Goal: Task Accomplishment & Management: Complete application form

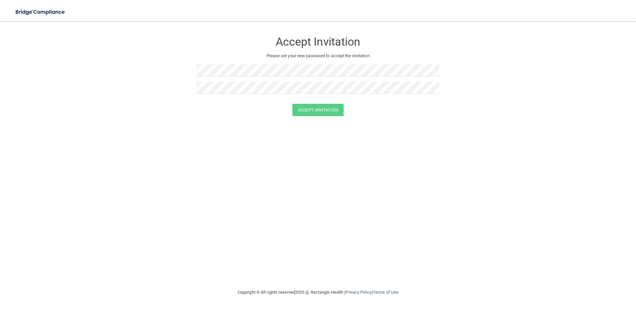
click at [185, 85] on form "Accept Invitation Please set your new password to accept the invitation Accept …" at bounding box center [317, 76] width 609 height 96
click at [172, 125] on div "Accept Invitation Please set your new password to accept the invitation Accept …" at bounding box center [317, 155] width 609 height 254
click at [314, 111] on button "Accept Invitation" at bounding box center [317, 110] width 51 height 12
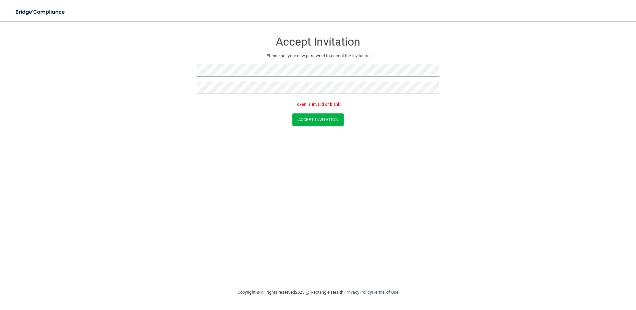
click at [185, 70] on form "Accept Invitation Please set your new password to accept the invitation Token i…" at bounding box center [317, 81] width 609 height 106
click at [158, 114] on div "Accept Invitation" at bounding box center [317, 119] width 619 height 12
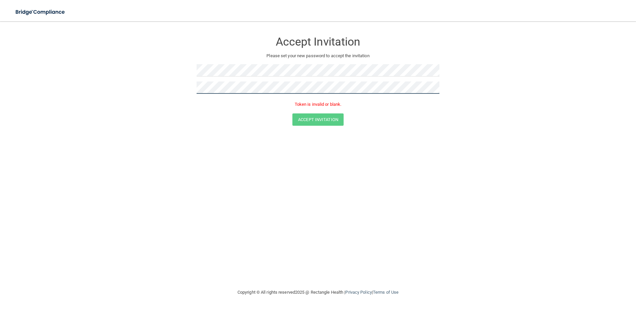
click at [132, 92] on form "Accept Invitation Please set your new password to accept the invitation Token i…" at bounding box center [317, 81] width 609 height 106
click at [178, 93] on form "Accept Invitation Please set your new password to accept the invitation Token i…" at bounding box center [317, 81] width 609 height 106
click at [303, 175] on div "Accept Invitation Please set your new password to accept the invitation Token i…" at bounding box center [317, 155] width 609 height 254
click at [315, 124] on button "Accept Invitation" at bounding box center [317, 119] width 51 height 12
drag, startPoint x: 304, startPoint y: 122, endPoint x: 327, endPoint y: 128, distance: 23.5
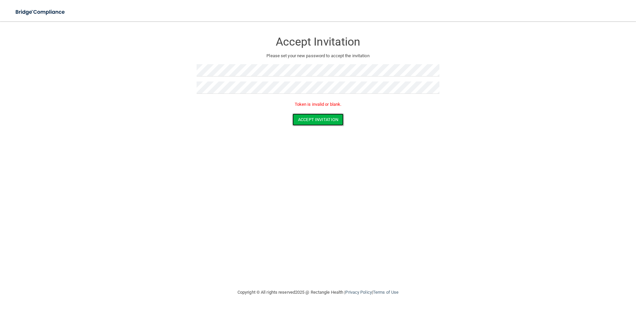
click at [305, 122] on button "Accept Invitation" at bounding box center [317, 119] width 51 height 12
click at [317, 124] on button "Accept Invitation" at bounding box center [317, 119] width 51 height 12
drag, startPoint x: 333, startPoint y: 121, endPoint x: 339, endPoint y: 112, distance: 10.9
click at [334, 121] on button "Accept Invitation" at bounding box center [317, 119] width 51 height 12
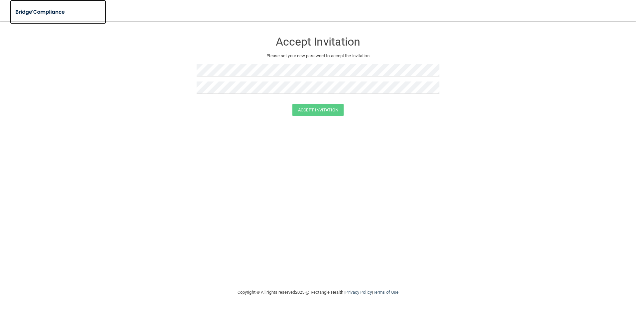
click at [55, 13] on img at bounding box center [40, 12] width 61 height 14
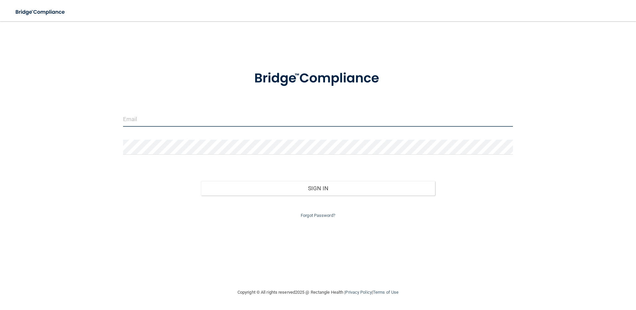
type input "rwhitehead@alamontdental.com"
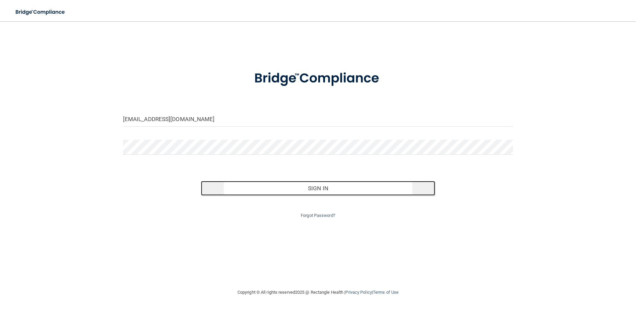
click at [319, 188] on button "Sign In" at bounding box center [318, 188] width 234 height 15
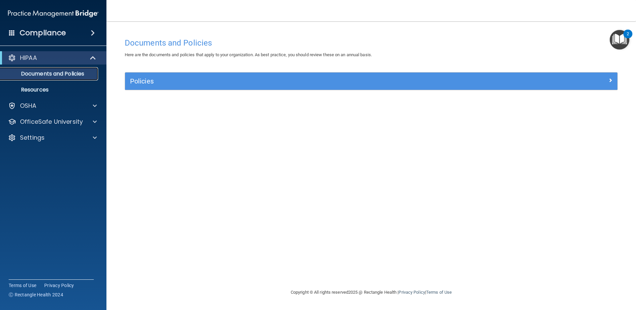
click at [66, 77] on link "Documents and Policies" at bounding box center [45, 73] width 105 height 13
click at [93, 57] on span at bounding box center [94, 58] width 6 height 8
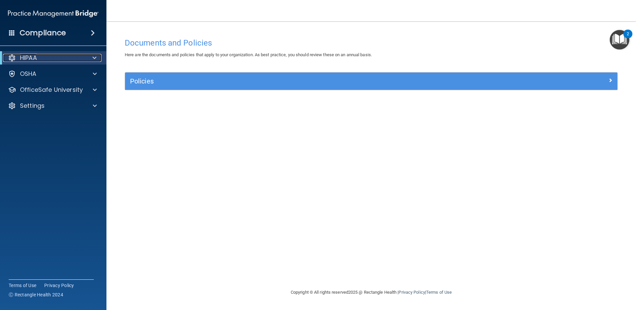
click at [96, 60] on div at bounding box center [93, 58] width 16 height 8
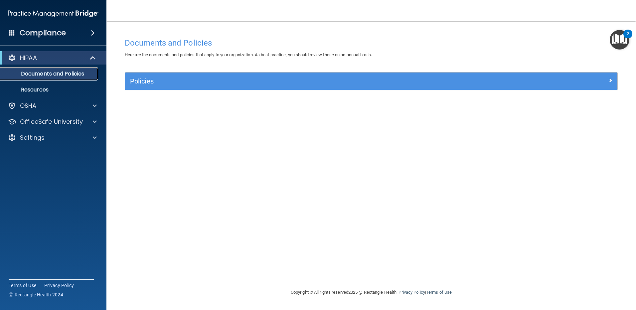
click at [76, 73] on p "Documents and Policies" at bounding box center [49, 73] width 91 height 7
click at [45, 91] on p "Resources" at bounding box center [49, 89] width 91 height 7
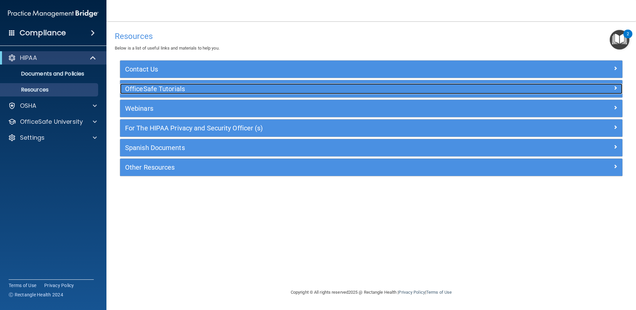
click at [148, 86] on h5 "OfficeSafe Tutorials" at bounding box center [308, 88] width 367 height 7
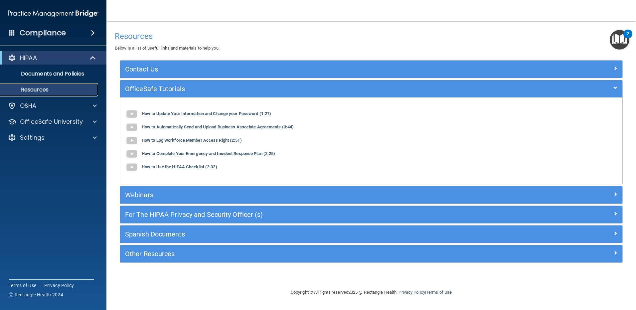
click at [72, 89] on p "Resources" at bounding box center [49, 89] width 91 height 7
click at [74, 74] on p "Documents and Policies" at bounding box center [49, 73] width 91 height 7
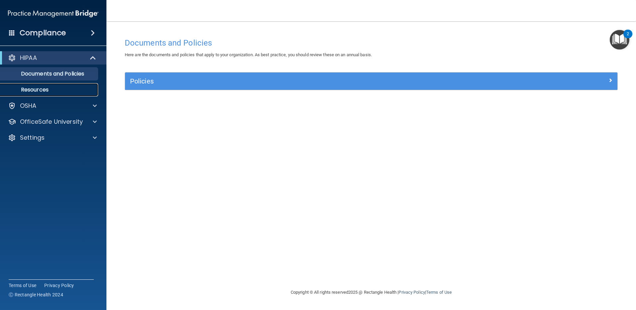
click at [48, 86] on p "Resources" at bounding box center [49, 89] width 91 height 7
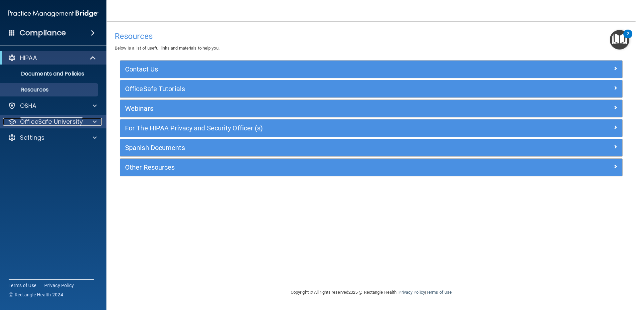
click at [47, 119] on p "OfficeSafe University" at bounding box center [51, 122] width 63 height 8
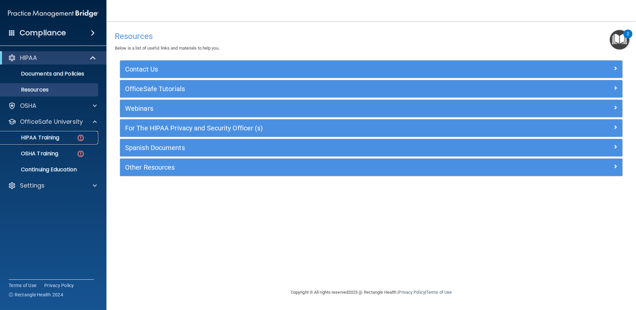
click at [45, 136] on p "HIPAA Training" at bounding box center [31, 137] width 55 height 7
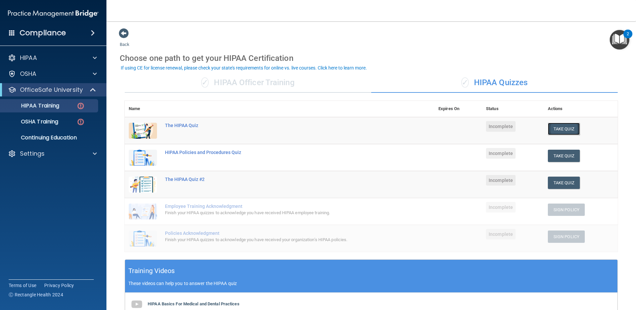
click at [556, 127] on button "Take Quiz" at bounding box center [564, 129] width 32 height 12
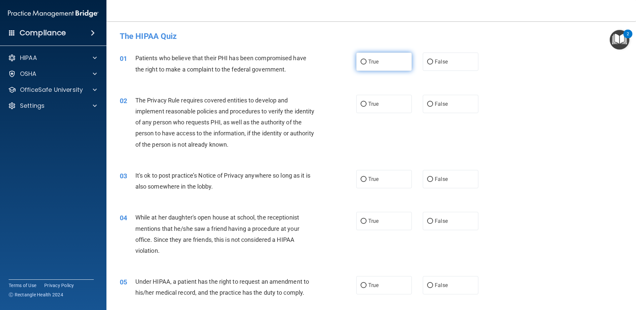
click at [364, 61] on input "True" at bounding box center [363, 62] width 6 height 5
radio input "true"
click at [360, 107] on label "True" at bounding box center [384, 104] width 56 height 18
click at [360, 107] on input "True" at bounding box center [363, 104] width 6 height 5
radio input "true"
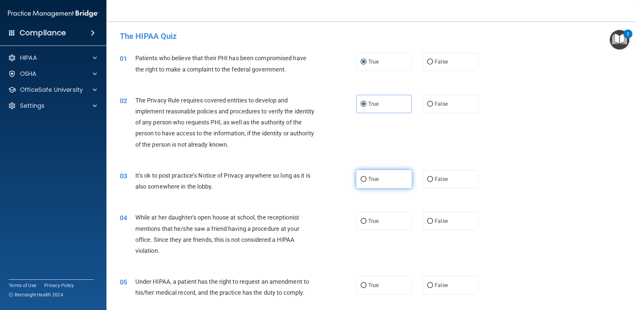
click at [360, 182] on input "True" at bounding box center [363, 179] width 6 height 5
radio input "true"
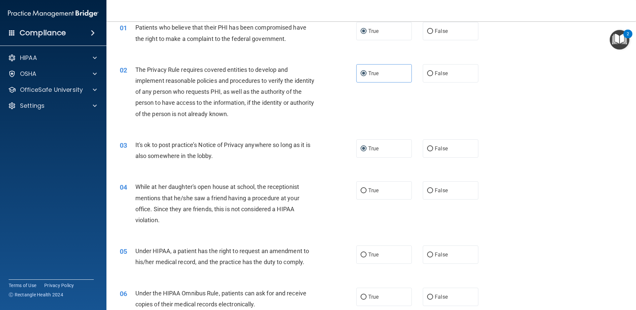
scroll to position [66, 0]
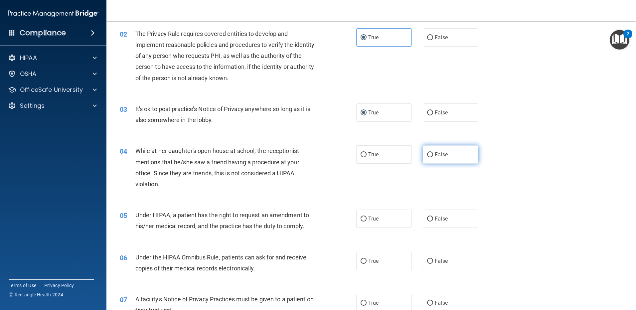
click at [429, 154] on input "False" at bounding box center [430, 154] width 6 height 5
radio input "true"
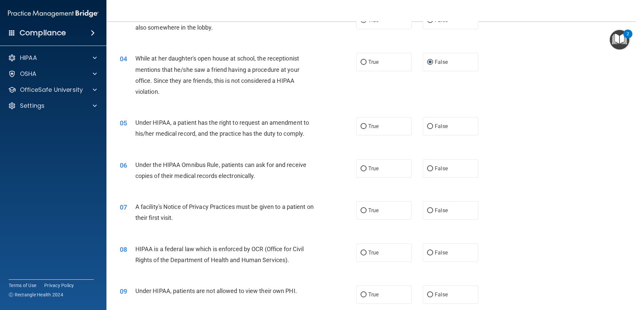
scroll to position [166, 0]
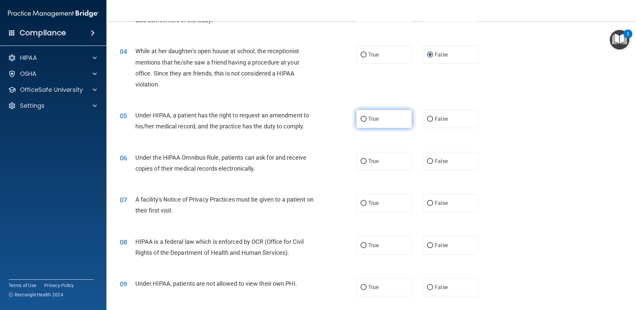
click at [361, 120] on input "True" at bounding box center [363, 119] width 6 height 5
radio input "true"
click at [362, 161] on input "True" at bounding box center [363, 161] width 6 height 5
radio input "true"
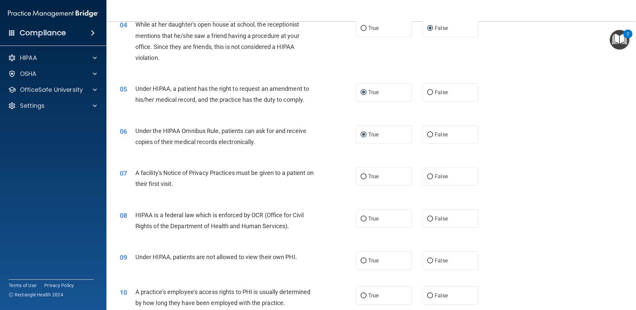
scroll to position [233, 0]
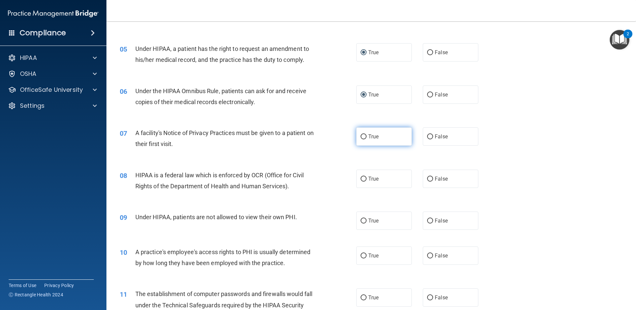
click at [363, 138] on input "True" at bounding box center [363, 136] width 6 height 5
radio input "true"
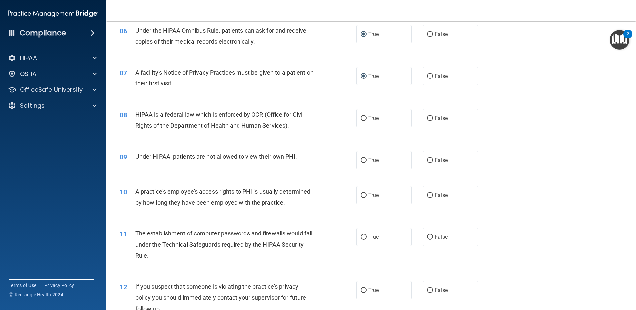
scroll to position [299, 0]
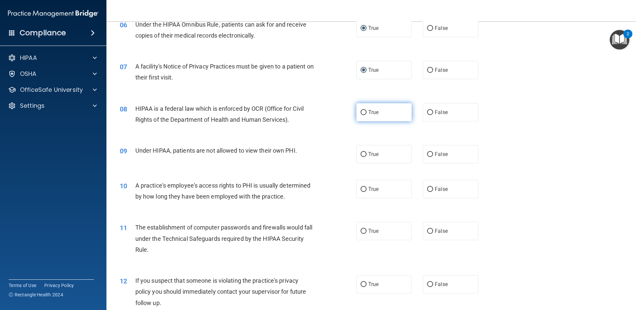
click at [362, 112] on input "True" at bounding box center [363, 112] width 6 height 5
radio input "true"
click at [428, 152] on input "False" at bounding box center [430, 154] width 6 height 5
radio input "true"
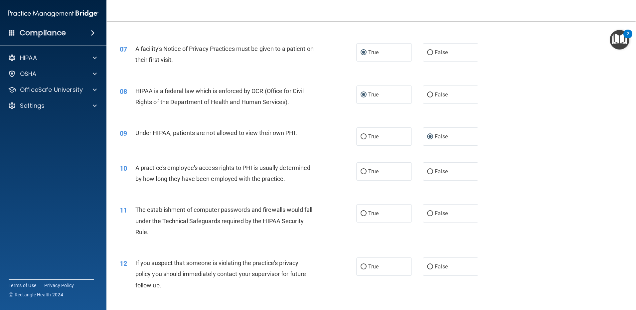
scroll to position [332, 0]
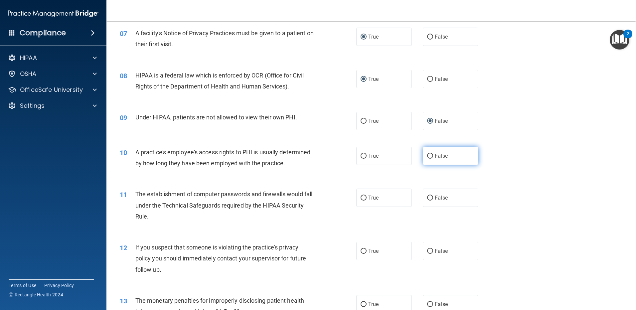
click at [426, 159] on label "False" at bounding box center [451, 156] width 56 height 18
click at [427, 159] on input "False" at bounding box center [430, 156] width 6 height 5
radio input "true"
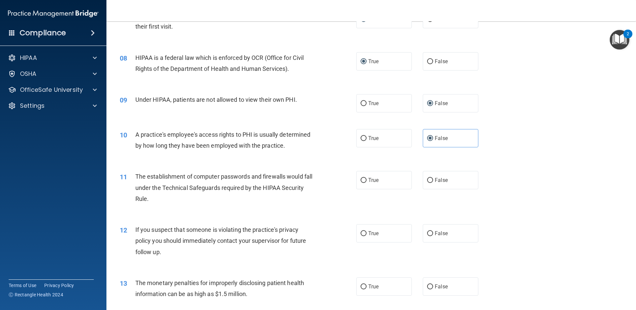
scroll to position [366, 0]
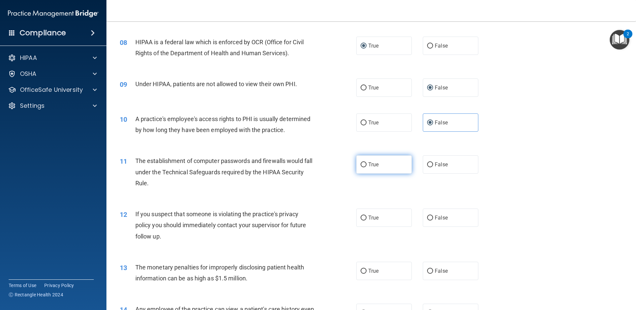
click at [360, 163] on input "True" at bounding box center [363, 164] width 6 height 5
radio input "true"
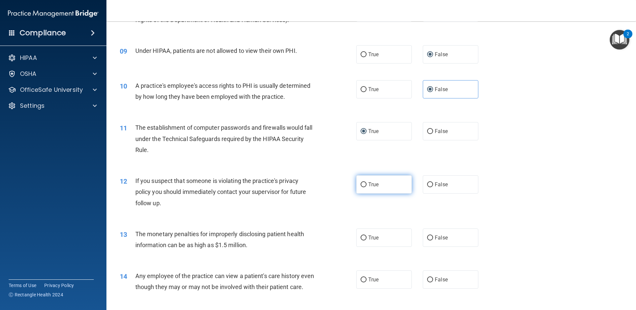
click at [365, 184] on label "True" at bounding box center [384, 184] width 56 height 18
click at [365, 184] on input "True" at bounding box center [363, 184] width 6 height 5
radio input "true"
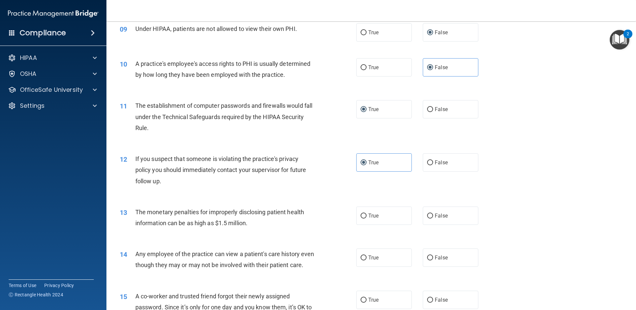
scroll to position [465, 0]
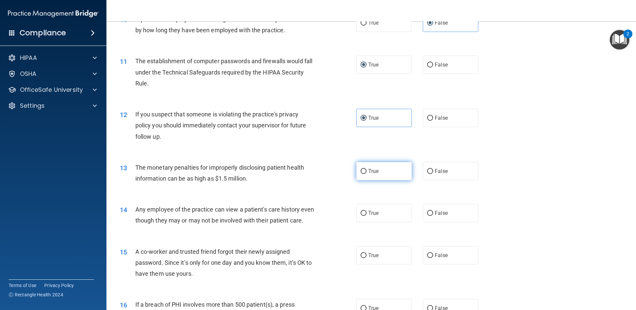
click at [362, 173] on input "True" at bounding box center [363, 171] width 6 height 5
radio input "true"
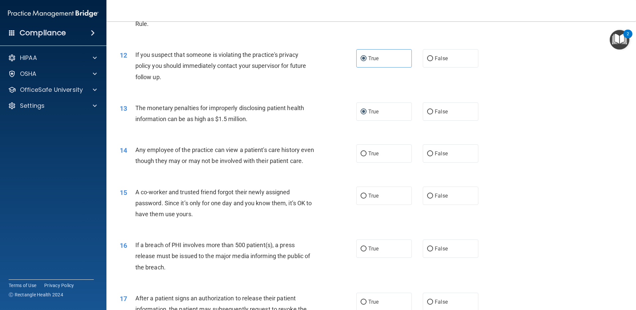
scroll to position [565, 0]
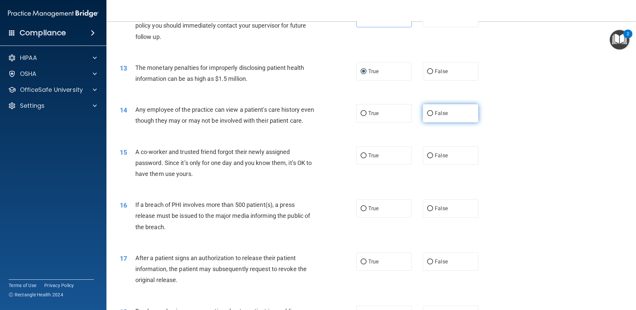
click at [428, 112] on input "False" at bounding box center [430, 113] width 6 height 5
radio input "true"
click at [429, 158] on input "False" at bounding box center [430, 155] width 6 height 5
radio input "true"
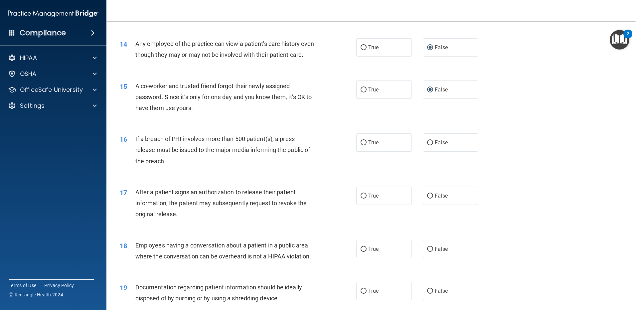
scroll to position [632, 0]
click at [362, 145] on input "True" at bounding box center [363, 142] width 6 height 5
radio input "true"
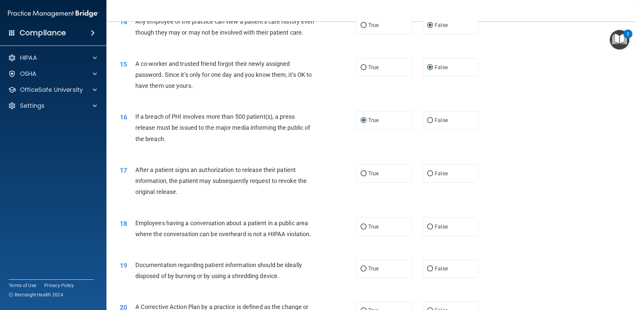
scroll to position [698, 0]
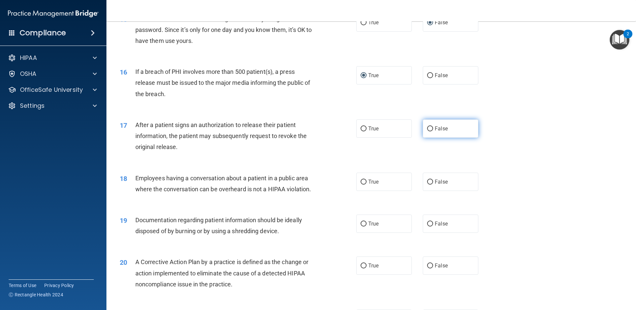
click at [427, 131] on input "False" at bounding box center [430, 128] width 6 height 5
radio input "true"
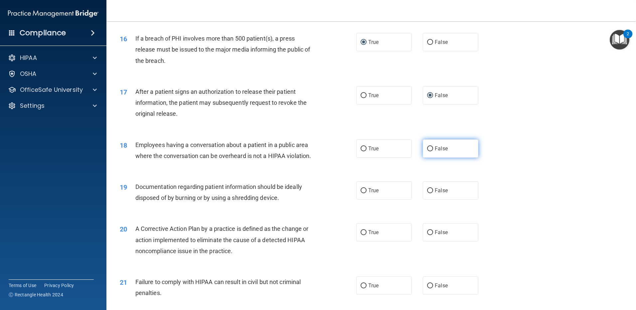
click at [427, 151] on input "False" at bounding box center [430, 148] width 6 height 5
radio input "true"
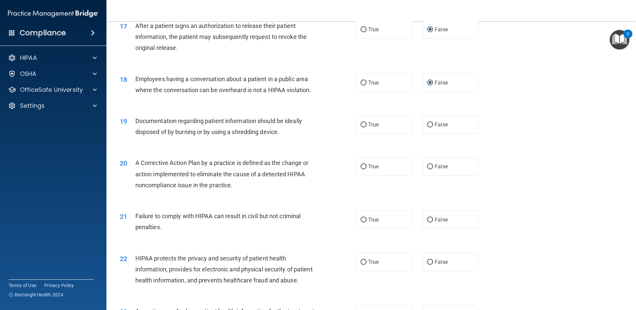
scroll to position [798, 0]
drag, startPoint x: 359, startPoint y: 135, endPoint x: 358, endPoint y: 139, distance: 4.7
click at [360, 127] on input "True" at bounding box center [363, 124] width 6 height 5
radio input "true"
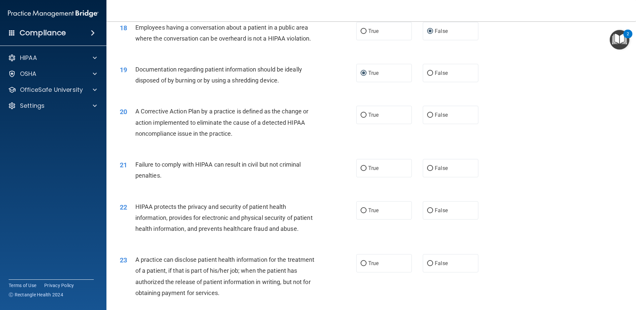
scroll to position [864, 0]
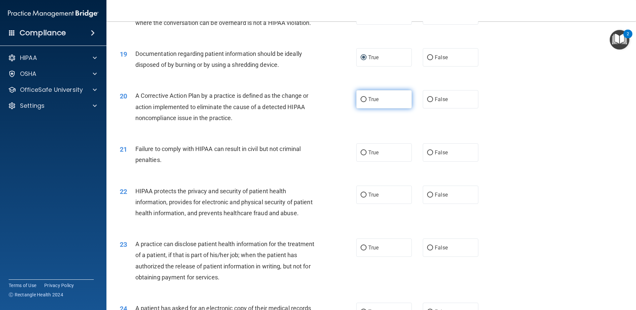
click at [360, 102] on input "True" at bounding box center [363, 99] width 6 height 5
radio input "true"
click at [427, 155] on input "False" at bounding box center [430, 152] width 6 height 5
radio input "true"
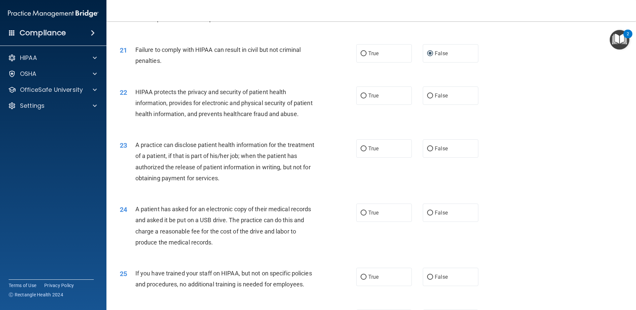
scroll to position [964, 0]
click at [361, 98] on input "True" at bounding box center [363, 95] width 6 height 5
radio input "true"
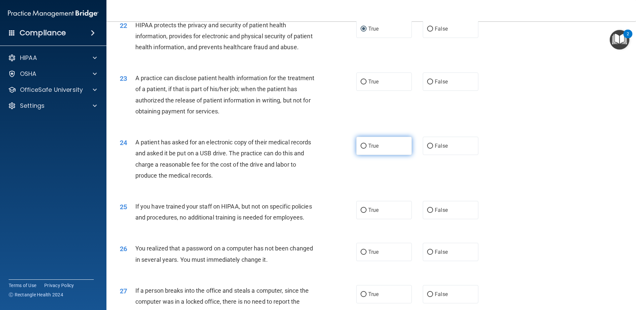
scroll to position [1031, 0]
click at [363, 84] on input "True" at bounding box center [363, 81] width 6 height 5
radio input "true"
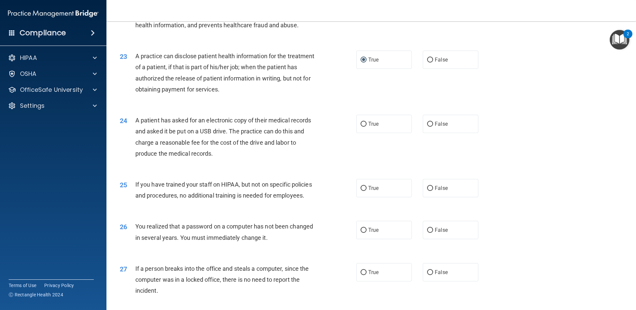
scroll to position [1064, 0]
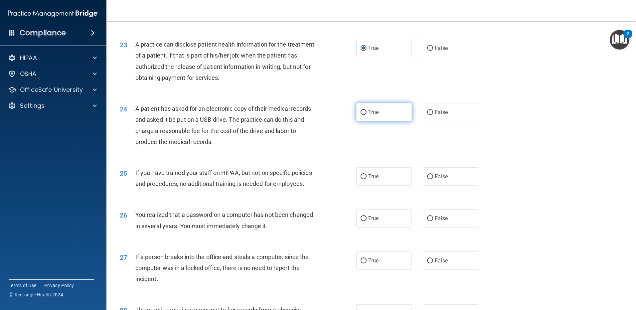
click at [362, 115] on input "True" at bounding box center [363, 112] width 6 height 5
radio input "true"
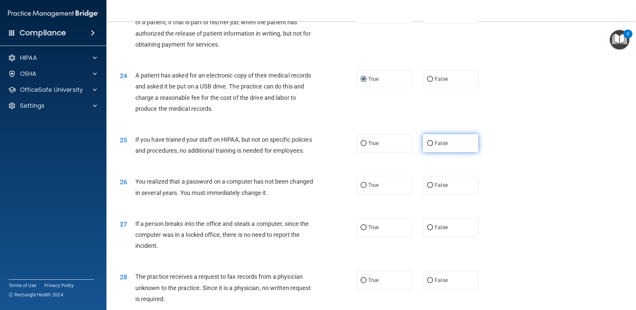
click at [429, 146] on input "False" at bounding box center [430, 143] width 6 height 5
radio input "true"
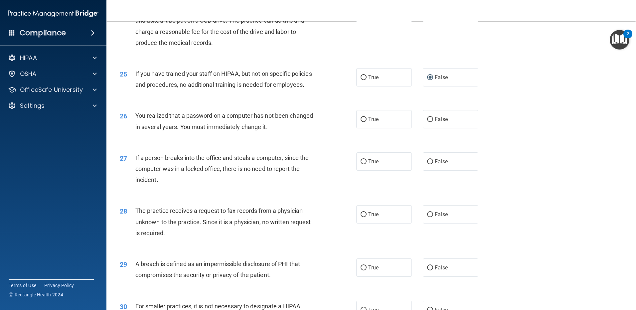
scroll to position [1164, 0]
click at [361, 121] on input "True" at bounding box center [363, 118] width 6 height 5
radio input "true"
click at [427, 164] on input "False" at bounding box center [430, 161] width 6 height 5
radio input "true"
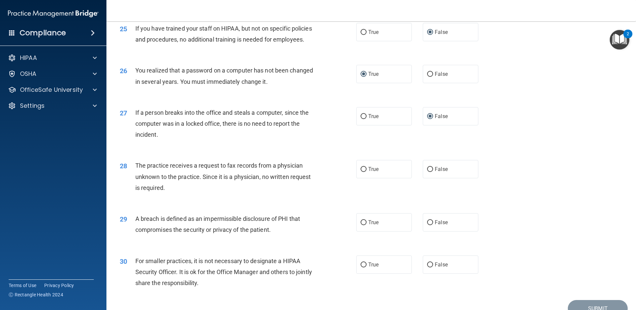
scroll to position [1230, 0]
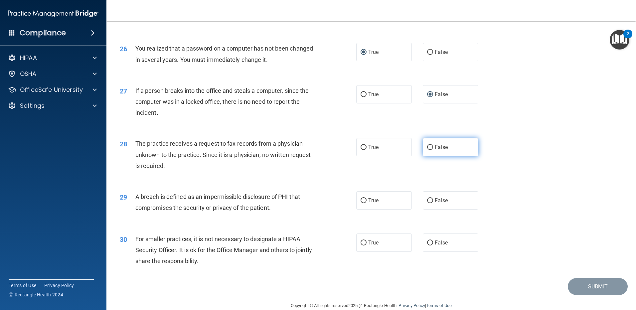
click at [427, 150] on input "False" at bounding box center [430, 147] width 6 height 5
radio input "true"
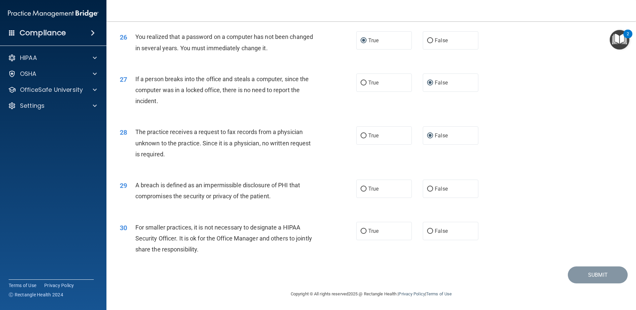
scroll to position [1275, 0]
click at [360, 187] on input "True" at bounding box center [363, 188] width 6 height 5
radio input "true"
click at [428, 231] on input "False" at bounding box center [430, 231] width 6 height 5
radio input "true"
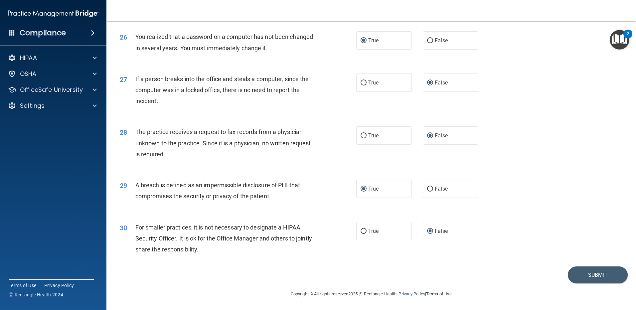
drag, startPoint x: 458, startPoint y: 297, endPoint x: 447, endPoint y: 293, distance: 12.0
click at [458, 297] on div "Copyright © All rights reserved 2025 @ Rectangle Health | Privacy Policy | Term…" at bounding box center [371, 293] width 243 height 21
click at [576, 275] on button "Submit" at bounding box center [597, 274] width 60 height 17
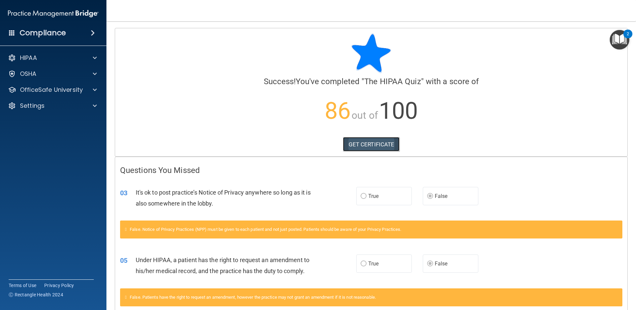
click at [357, 143] on link "GET CERTIFICATE" at bounding box center [371, 144] width 57 height 15
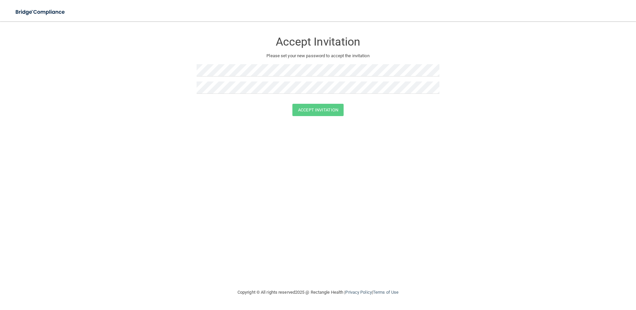
click at [314, 149] on div "Accept Invitation Please set your new password to accept the invitation Accept …" at bounding box center [317, 155] width 609 height 254
click at [136, 64] on form "Accept Invitation Please set your new password to accept the invitation Accept …" at bounding box center [317, 76] width 609 height 96
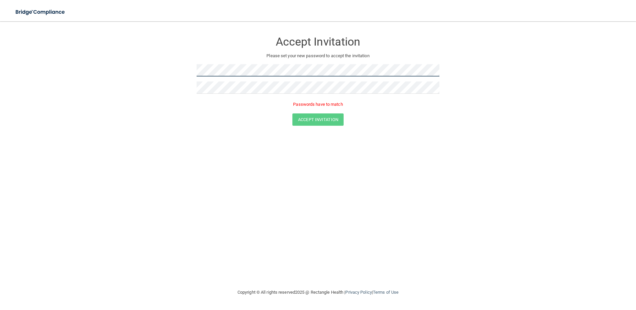
click at [97, 67] on form "Accept Invitation Please set your new password to accept the invitation Passwor…" at bounding box center [317, 81] width 609 height 106
click at [166, 92] on form "Accept Invitation Please set your new password to accept the invitation Passwor…" at bounding box center [317, 81] width 609 height 106
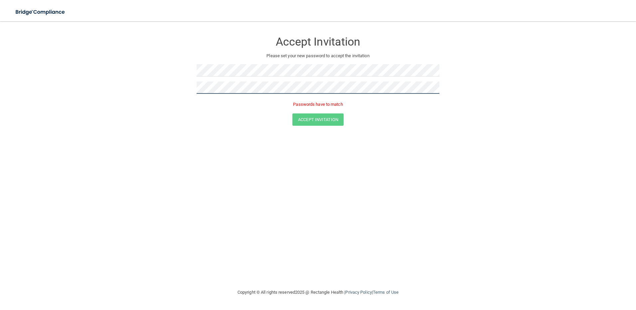
click at [144, 84] on form "Accept Invitation Please set your new password to accept the invitation Passwor…" at bounding box center [317, 81] width 609 height 106
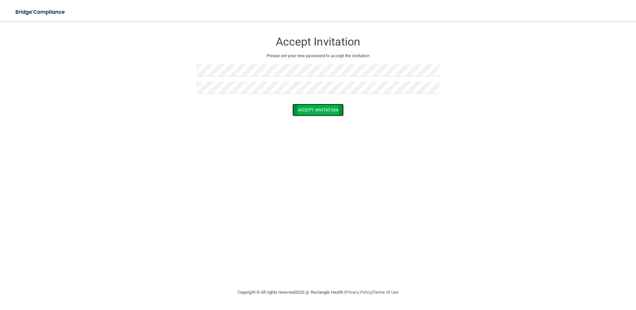
drag, startPoint x: 324, startPoint y: 106, endPoint x: 298, endPoint y: 115, distance: 27.8
click at [323, 106] on button "Accept Invitation" at bounding box center [317, 110] width 51 height 12
click at [306, 120] on button "Accept Invitation" at bounding box center [317, 119] width 51 height 12
click at [315, 58] on p "Please set your new password to accept the invitation" at bounding box center [317, 56] width 233 height 8
drag, startPoint x: 288, startPoint y: 130, endPoint x: 288, endPoint y: 124, distance: 5.7
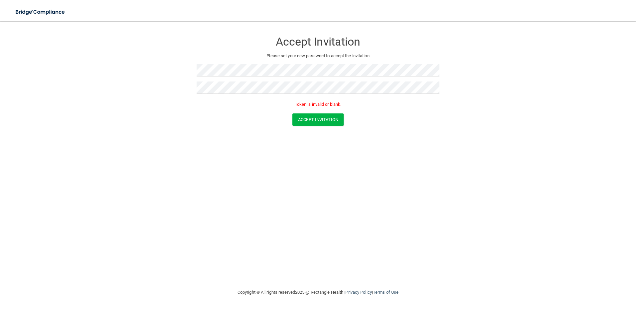
click at [288, 128] on form "Accept Invitation Please set your new password to accept the invitation Token i…" at bounding box center [317, 81] width 609 height 106
click at [146, 60] on form "Accept Invitation Please set your new password to accept the invitation Token i…" at bounding box center [317, 81] width 609 height 106
drag, startPoint x: 78, startPoint y: 79, endPoint x: 88, endPoint y: 78, distance: 9.6
click at [79, 79] on form "Accept Invitation Please set your new password to accept the invitation Token i…" at bounding box center [317, 81] width 609 height 106
click at [164, 83] on form "Accept Invitation Please set your new password to accept the invitation Token i…" at bounding box center [317, 81] width 609 height 106
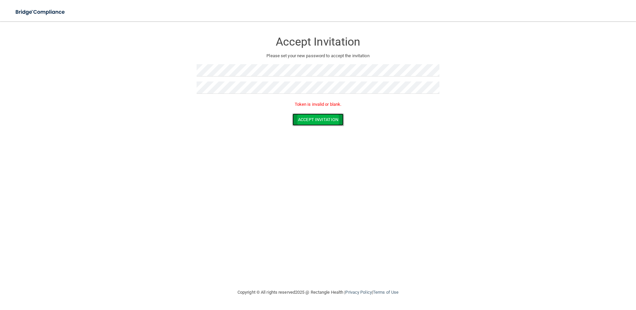
click at [321, 122] on button "Accept Invitation" at bounding box center [317, 119] width 51 height 12
click at [318, 122] on button "Accept Invitation" at bounding box center [317, 119] width 51 height 12
click at [328, 116] on form "Accept Invitation Please set your new password to accept the invitation Accept …" at bounding box center [317, 76] width 609 height 96
click at [165, 76] on form "Accept Invitation Please set your new password to accept the invitation Accept …" at bounding box center [317, 76] width 609 height 96
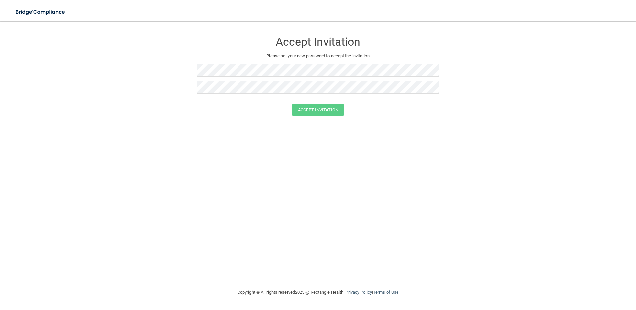
click at [182, 77] on form "Accept Invitation Please set your new password to accept the invitation Accept …" at bounding box center [317, 76] width 609 height 96
click at [324, 113] on button "Accept Invitation" at bounding box center [317, 110] width 51 height 12
click at [309, 117] on button "Accept Invitation" at bounding box center [317, 119] width 51 height 12
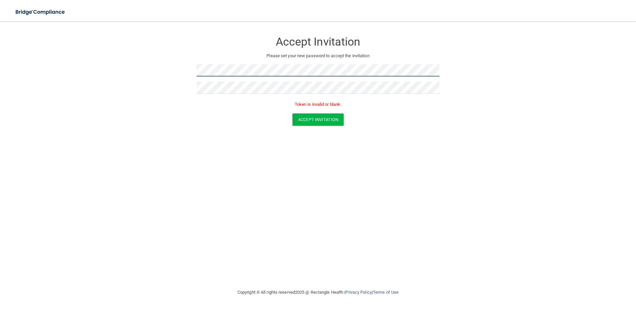
click at [79, 68] on form "Accept Invitation Please set your new password to accept the invitation Token i…" at bounding box center [317, 81] width 609 height 106
click at [131, 95] on form "Accept Invitation Please set your new password to accept the invitation Token i…" at bounding box center [317, 81] width 609 height 106
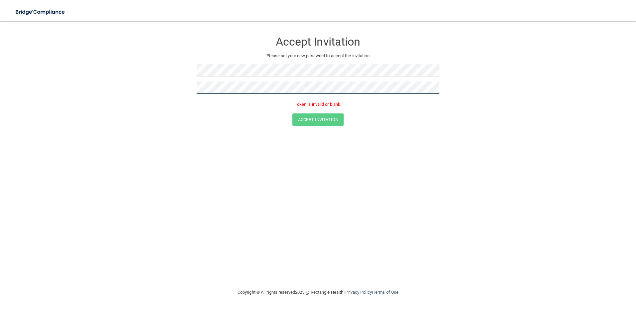
click at [145, 78] on form "Accept Invitation Please set your new password to accept the invitation Token i…" at bounding box center [317, 81] width 609 height 106
click at [158, 79] on form "Accept Invitation Please set your new password to accept the invitation Token i…" at bounding box center [317, 81] width 609 height 106
click at [338, 121] on button "Accept Invitation" at bounding box center [317, 119] width 51 height 12
click at [314, 118] on button "Accept Invitation" at bounding box center [317, 119] width 51 height 12
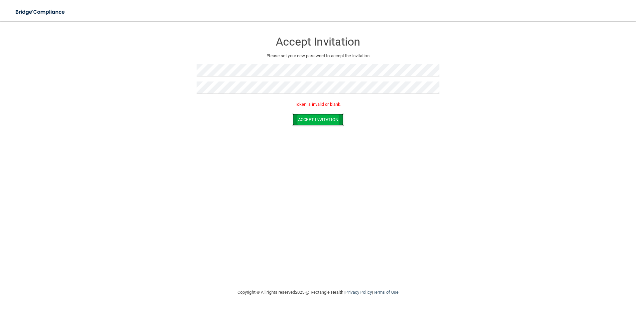
click at [320, 121] on button "Accept Invitation" at bounding box center [317, 119] width 51 height 12
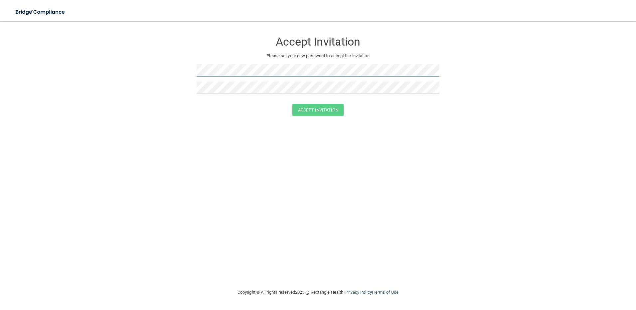
click at [163, 66] on form "Accept Invitation Please set your new password to accept the invitation Accept …" at bounding box center [317, 76] width 609 height 96
click at [167, 64] on form "Accept Invitation Please set your new password to accept the invitation Accept …" at bounding box center [317, 76] width 609 height 96
click at [156, 93] on form "Accept Invitation Please set your new password to accept the invitation Accept …" at bounding box center [317, 76] width 609 height 96
click at [148, 60] on form "Accept Invitation Please set your new password to accept the invitation Accept …" at bounding box center [317, 76] width 609 height 96
click at [183, 64] on form "Accept Invitation Please set your new password to accept the invitation Accept …" at bounding box center [317, 76] width 609 height 96
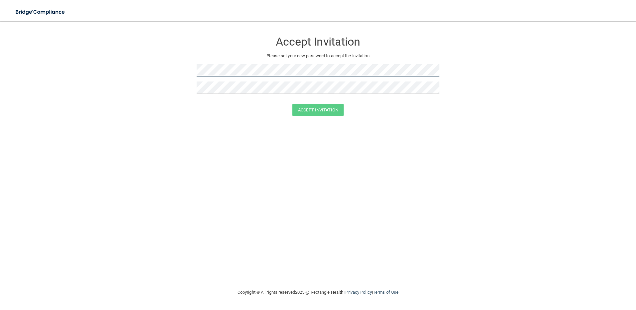
click at [107, 58] on form "Accept Invitation Please set your new password to accept the invitation Accept …" at bounding box center [317, 76] width 609 height 96
click at [304, 45] on h3 "Accept Invitation" at bounding box center [317, 42] width 243 height 12
click at [321, 57] on p "Please set your new password to accept the invitation" at bounding box center [317, 56] width 233 height 8
drag, startPoint x: 329, startPoint y: 112, endPoint x: 342, endPoint y: 127, distance: 19.6
click at [329, 112] on button "Accept Invitation" at bounding box center [317, 110] width 51 height 12
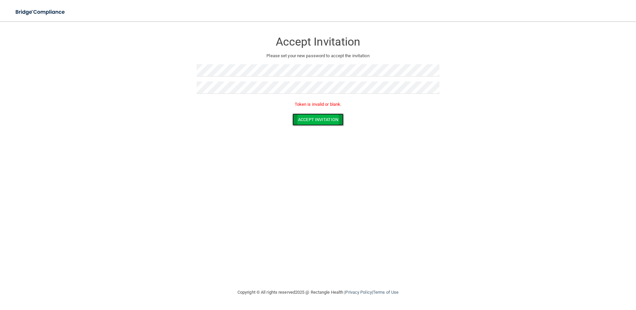
click at [306, 120] on button "Accept Invitation" at bounding box center [317, 119] width 51 height 12
click at [334, 58] on p "Please set your new password to accept the invitation" at bounding box center [317, 56] width 233 height 8
click at [155, 74] on form "Accept Invitation Please set your new password to accept the invitation Accept …" at bounding box center [317, 76] width 609 height 96
click at [368, 173] on div "Accept Invitation Please set your new password to accept the invitation Accept …" at bounding box center [317, 155] width 609 height 254
click at [316, 114] on button "Accept Invitation" at bounding box center [317, 110] width 51 height 12
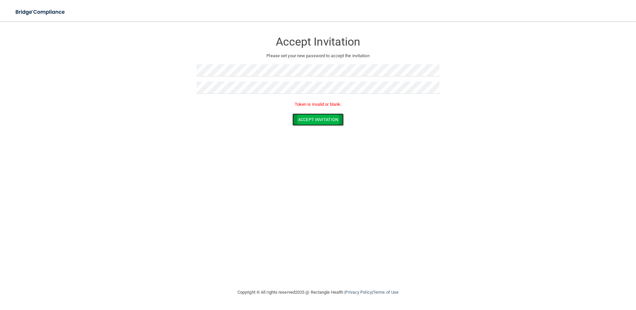
click at [313, 125] on button "Accept Invitation" at bounding box center [317, 119] width 51 height 12
click at [381, 126] on div "Accept Invitation Please set your new password to accept the invitation Accept …" at bounding box center [317, 155] width 609 height 254
click at [33, 58] on form "Accept Invitation Please set your new password to accept the invitation Accept …" at bounding box center [317, 76] width 609 height 96
drag, startPoint x: 416, startPoint y: 115, endPoint x: 412, endPoint y: 115, distance: 4.3
click at [416, 115] on div "Accept Invitation" at bounding box center [317, 110] width 619 height 12
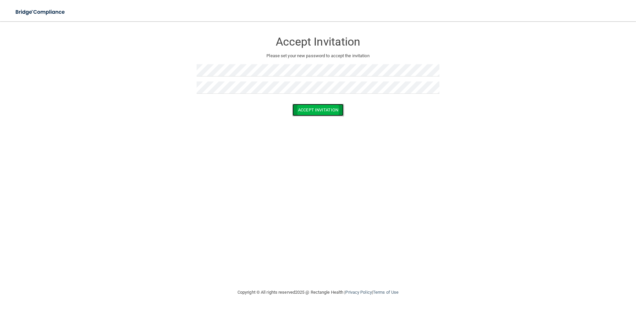
click at [328, 106] on button "Accept Invitation" at bounding box center [317, 110] width 51 height 12
drag, startPoint x: 306, startPoint y: 116, endPoint x: 231, endPoint y: 96, distance: 77.5
click at [302, 116] on button "Accept Invitation" at bounding box center [317, 119] width 51 height 12
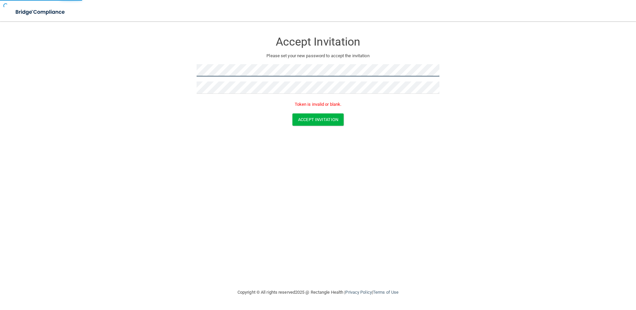
click at [168, 66] on form "Accept Invitation Please set your new password to accept the invitation Token i…" at bounding box center [317, 81] width 609 height 106
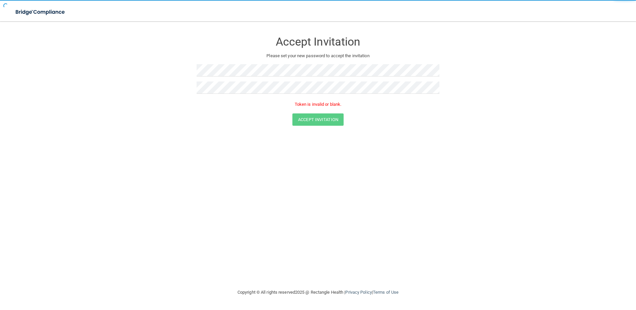
click at [161, 97] on form "Accept Invitation Please set your new password to accept the invitation Token i…" at bounding box center [317, 81] width 609 height 106
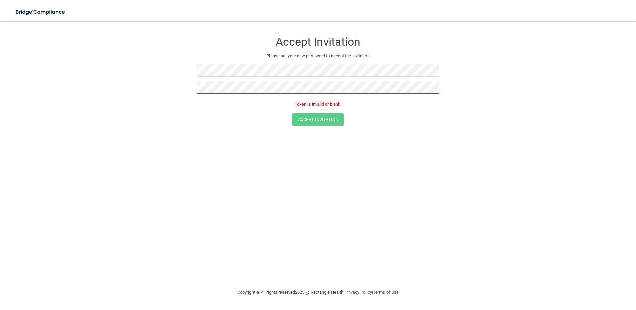
click at [57, 87] on form "Accept Invitation Please set your new password to accept the invitation Token i…" at bounding box center [317, 81] width 609 height 106
click at [178, 111] on form "Accept Invitation Please set your new password to accept the invitation Token i…" at bounding box center [317, 81] width 609 height 106
click at [335, 123] on button "Accept Invitation" at bounding box center [317, 119] width 51 height 12
click at [341, 57] on p "Please set your new password to accept the invitation" at bounding box center [317, 56] width 233 height 8
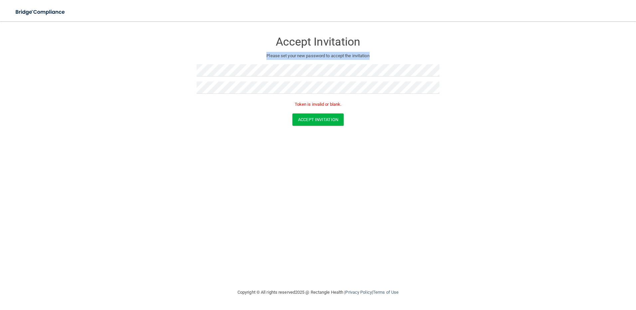
click at [341, 57] on p "Please set your new password to accept the invitation" at bounding box center [317, 56] width 233 height 8
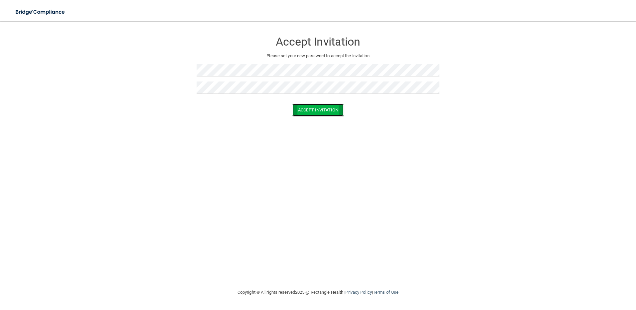
drag, startPoint x: 314, startPoint y: 113, endPoint x: 319, endPoint y: 114, distance: 5.6
click at [314, 113] on button "Accept Invitation" at bounding box center [317, 110] width 51 height 12
click at [310, 120] on button "Accept Invitation" at bounding box center [317, 119] width 51 height 12
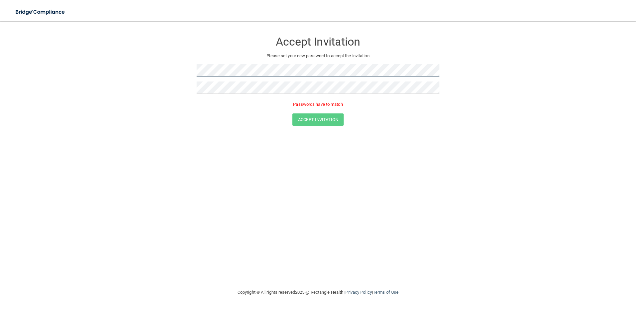
click at [176, 69] on form "Accept Invitation Please set your new password to accept the invitation Passwor…" at bounding box center [317, 81] width 609 height 106
click at [190, 106] on form "Accept Invitation Please set your new password to accept the invitation Passwor…" at bounding box center [317, 81] width 609 height 106
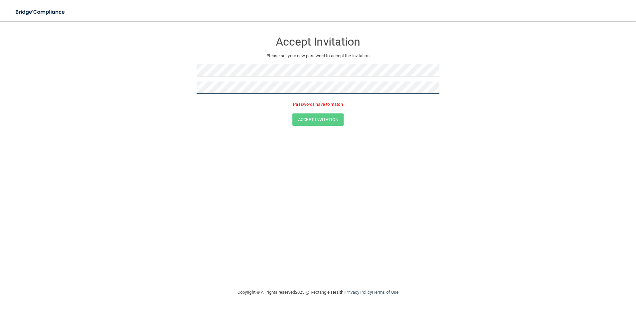
click at [142, 86] on form "Accept Invitation Please set your new password to accept the invitation Passwor…" at bounding box center [317, 81] width 609 height 106
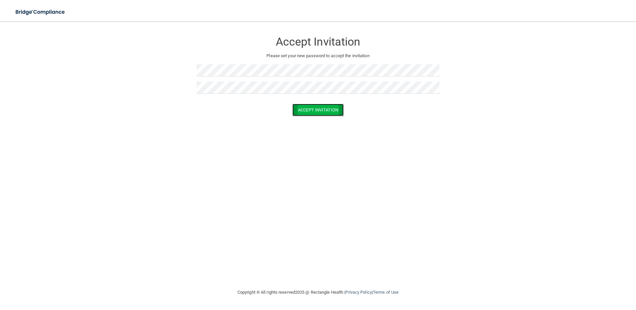
click at [334, 111] on button "Accept Invitation" at bounding box center [317, 110] width 51 height 12
click at [338, 58] on p "Please set your new password to accept the invitation" at bounding box center [317, 56] width 233 height 8
click at [84, 116] on div "Accept Invitation" at bounding box center [317, 119] width 619 height 12
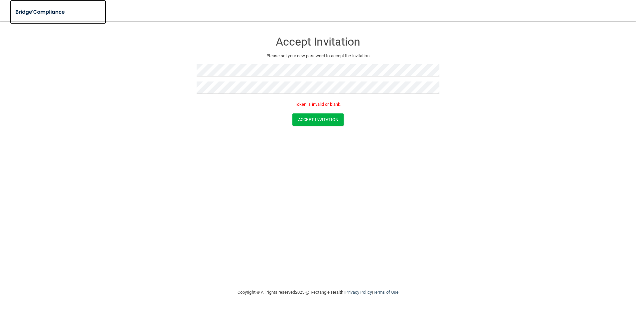
click at [48, 15] on img at bounding box center [40, 12] width 61 height 14
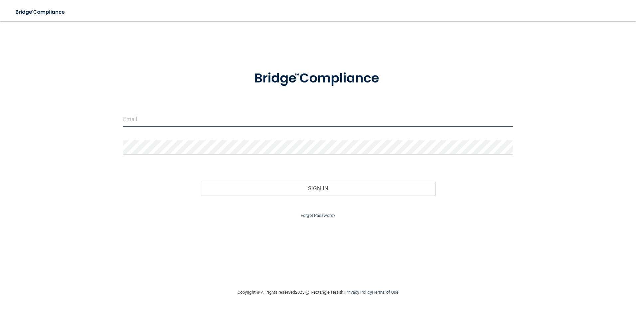
type input "[EMAIL_ADDRESS][DOMAIN_NAME]"
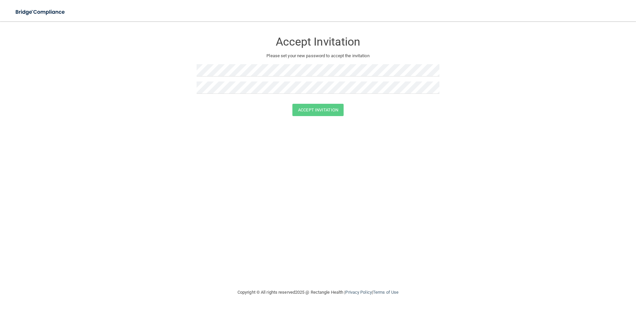
click at [452, 10] on nav "Toggle navigation Manage My Enterprise Manage My Location" at bounding box center [318, 10] width 636 height 21
click at [79, 127] on div "Accept Invitation Please set your new password to accept the invitation Accept …" at bounding box center [317, 155] width 609 height 254
click at [334, 137] on div "Accept Invitation Please set your new password to accept the invitation Accept …" at bounding box center [317, 155] width 609 height 254
click at [327, 107] on button "Accept Invitation" at bounding box center [317, 110] width 51 height 12
drag, startPoint x: 309, startPoint y: 116, endPoint x: 314, endPoint y: 114, distance: 5.4
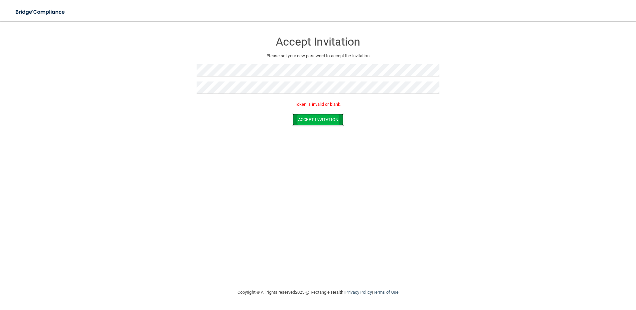
click at [310, 116] on button "Accept Invitation" at bounding box center [317, 119] width 51 height 12
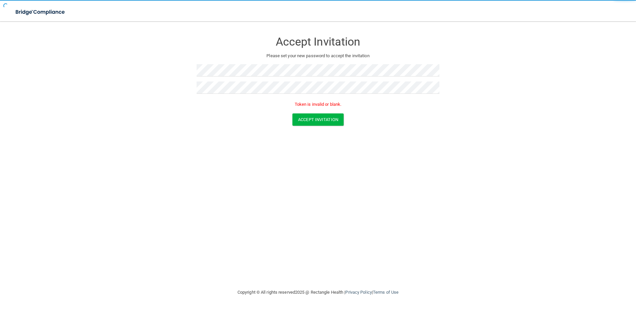
click at [338, 57] on p "Please set your new password to accept the invitation" at bounding box center [317, 56] width 233 height 8
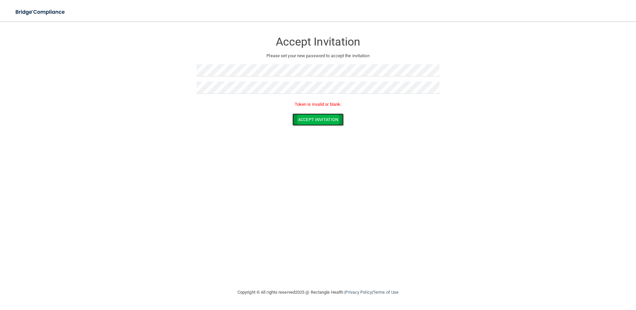
click at [317, 116] on button "Accept Invitation" at bounding box center [317, 119] width 51 height 12
